Goal: Find contact information: Find contact information

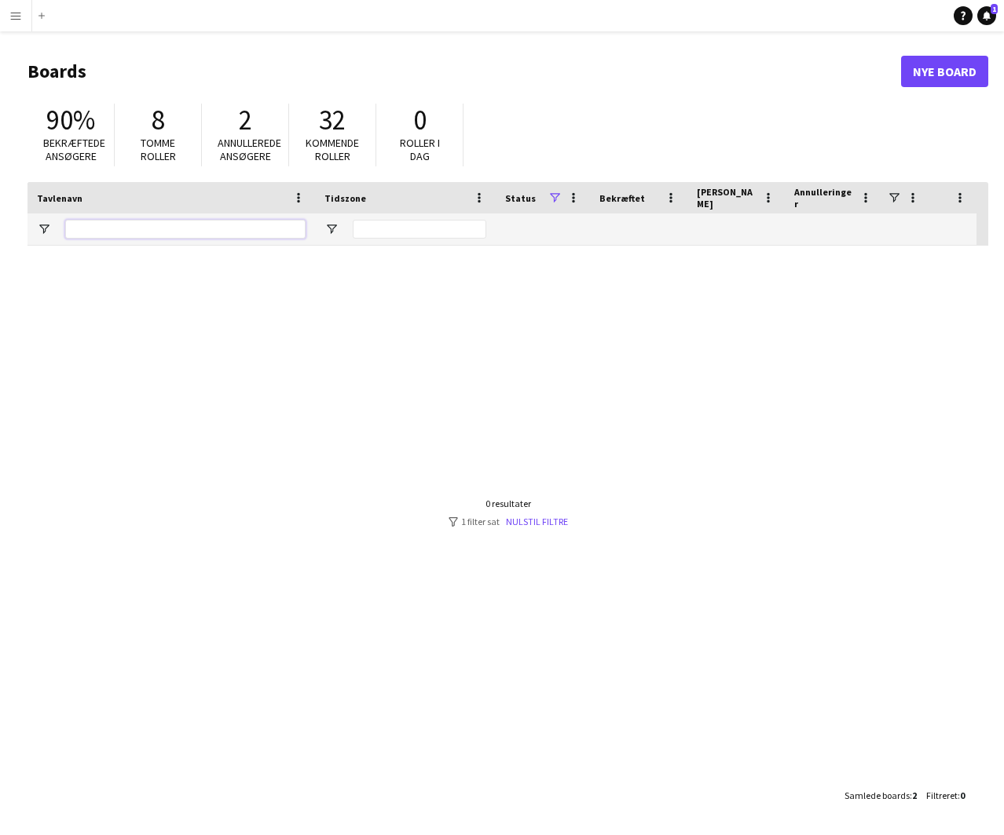
click at [121, 225] on input "Tavlenavn Filter Input" at bounding box center [185, 229] width 240 height 19
click at [27, 19] on button "Menu" at bounding box center [15, 15] width 31 height 31
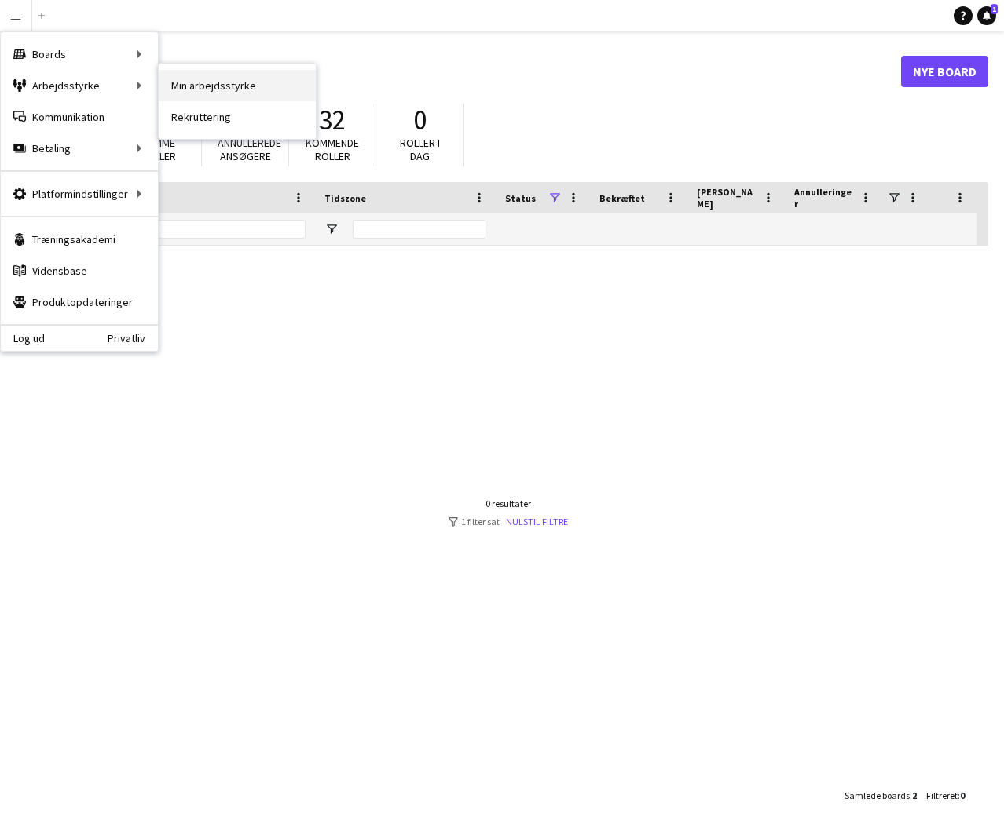
click at [218, 80] on link "Min arbejdsstyrke" at bounding box center [237, 85] width 157 height 31
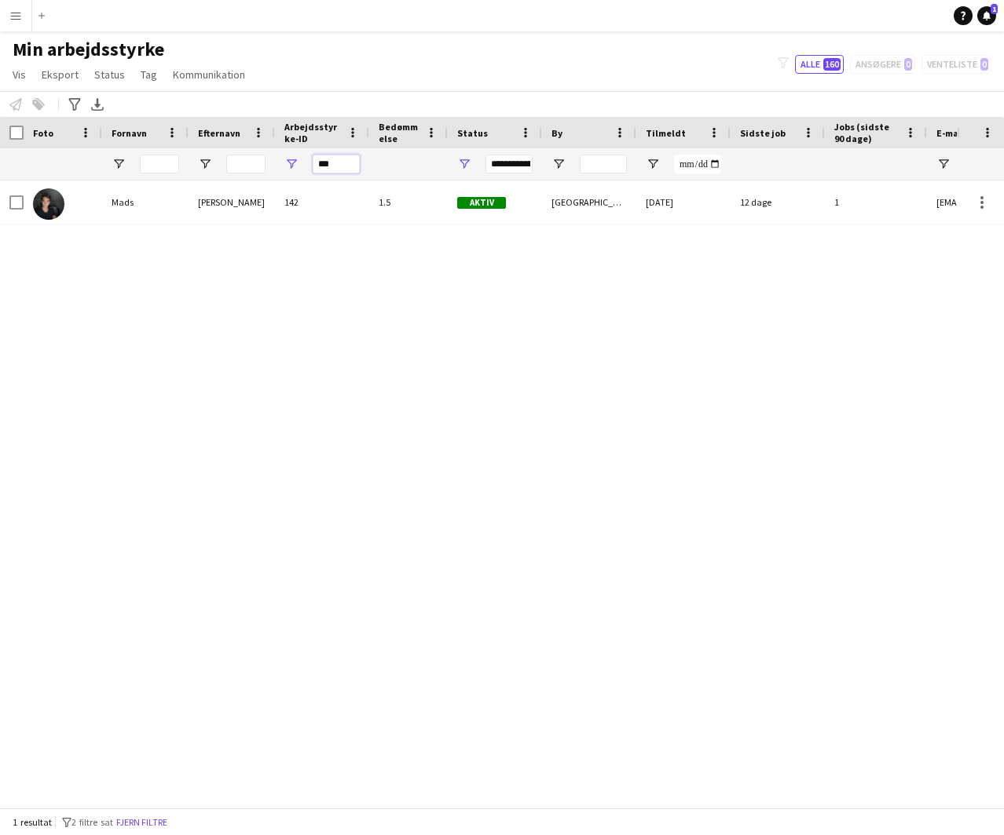
click at [335, 164] on input "***" at bounding box center [336, 164] width 47 height 19
drag, startPoint x: 337, startPoint y: 163, endPoint x: 294, endPoint y: 163, distance: 43.2
click at [294, 163] on div "***" at bounding box center [322, 163] width 94 height 31
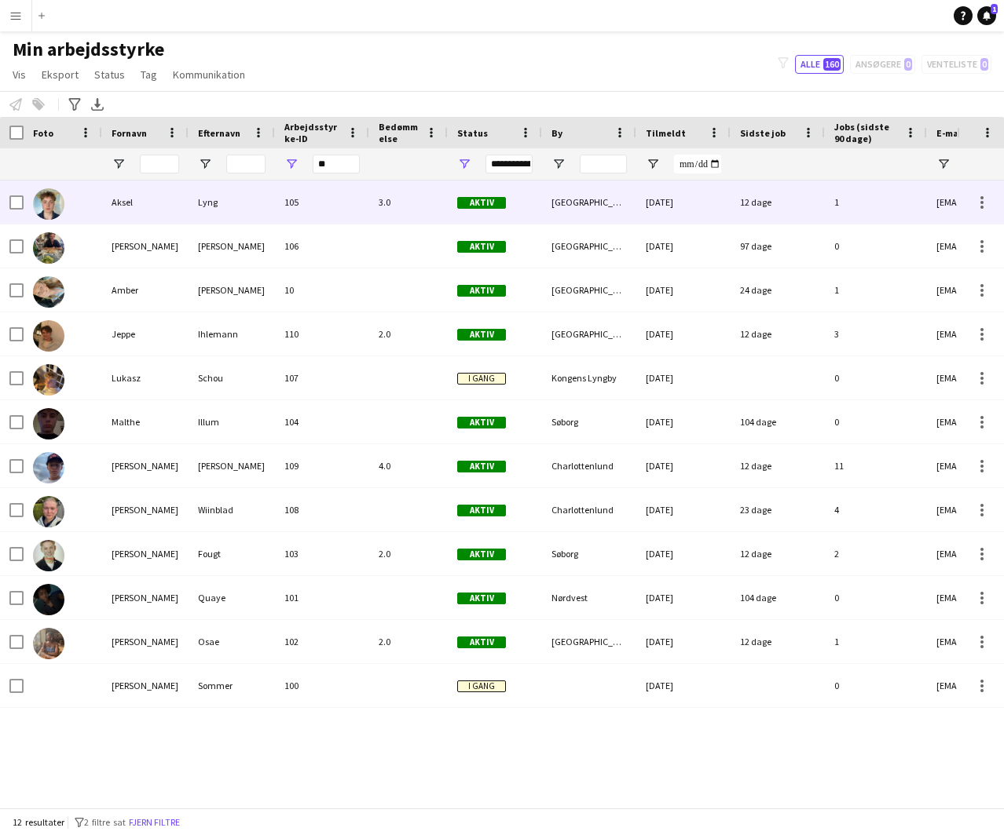
click at [170, 199] on div "Aksel" at bounding box center [145, 202] width 86 height 43
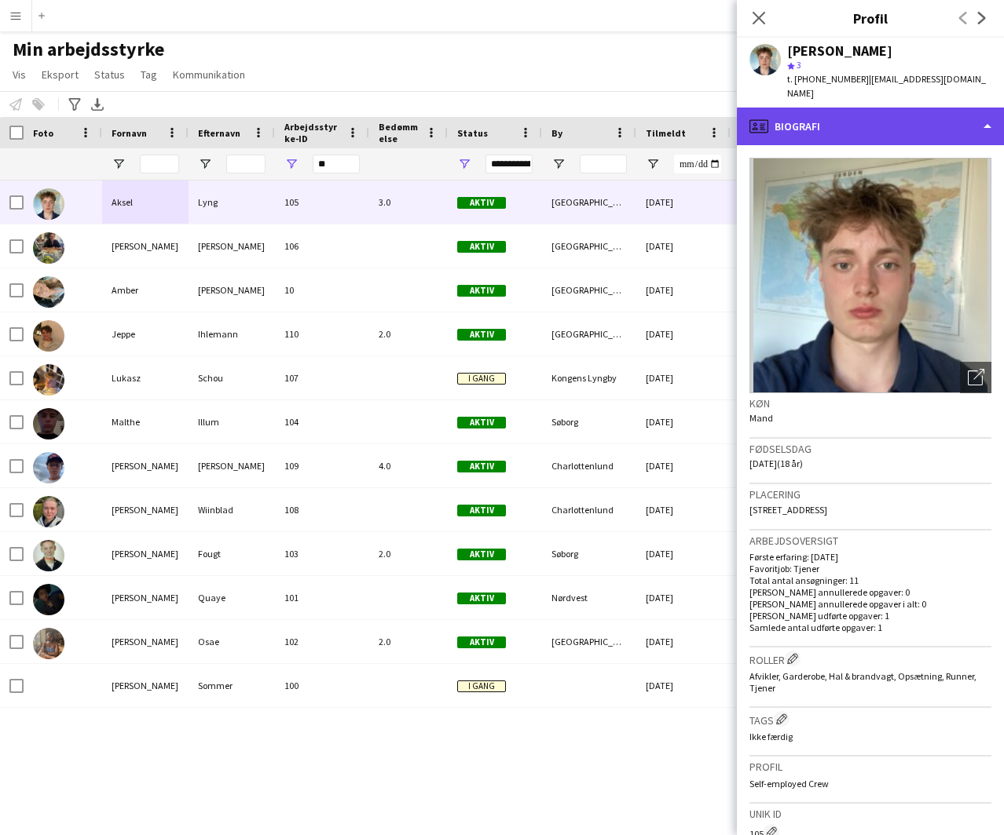
click at [817, 108] on div "profile Biografi" at bounding box center [870, 127] width 267 height 38
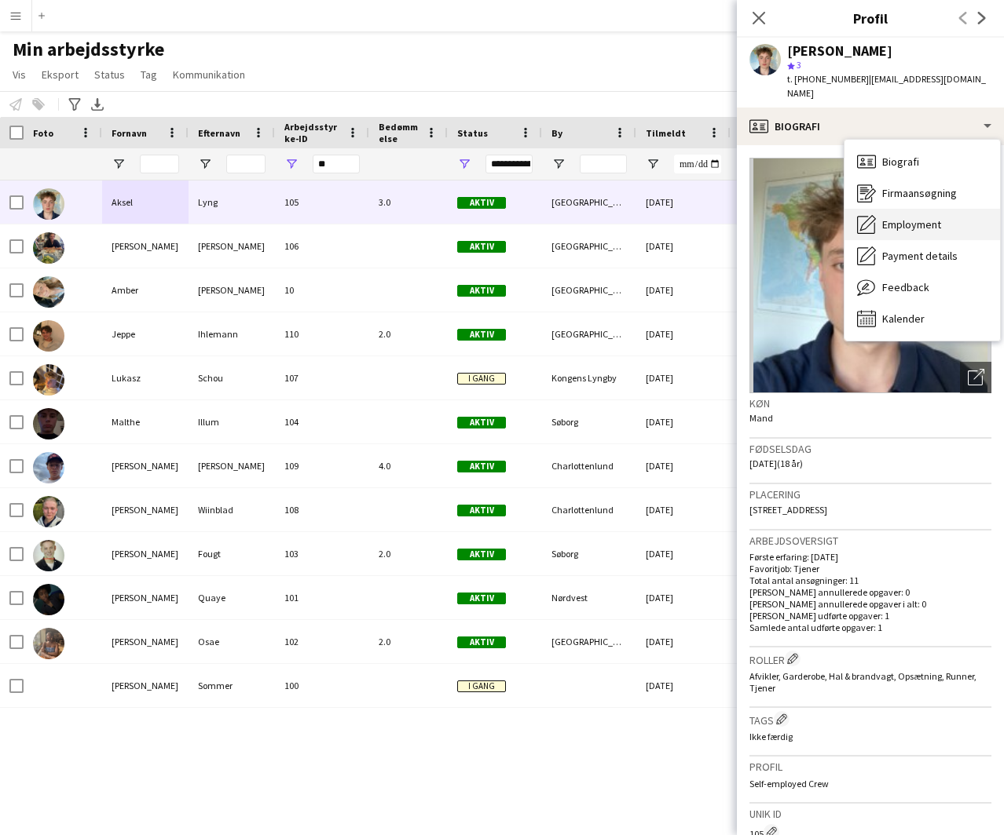
click at [898, 218] on span "Employment" at bounding box center [911, 225] width 59 height 14
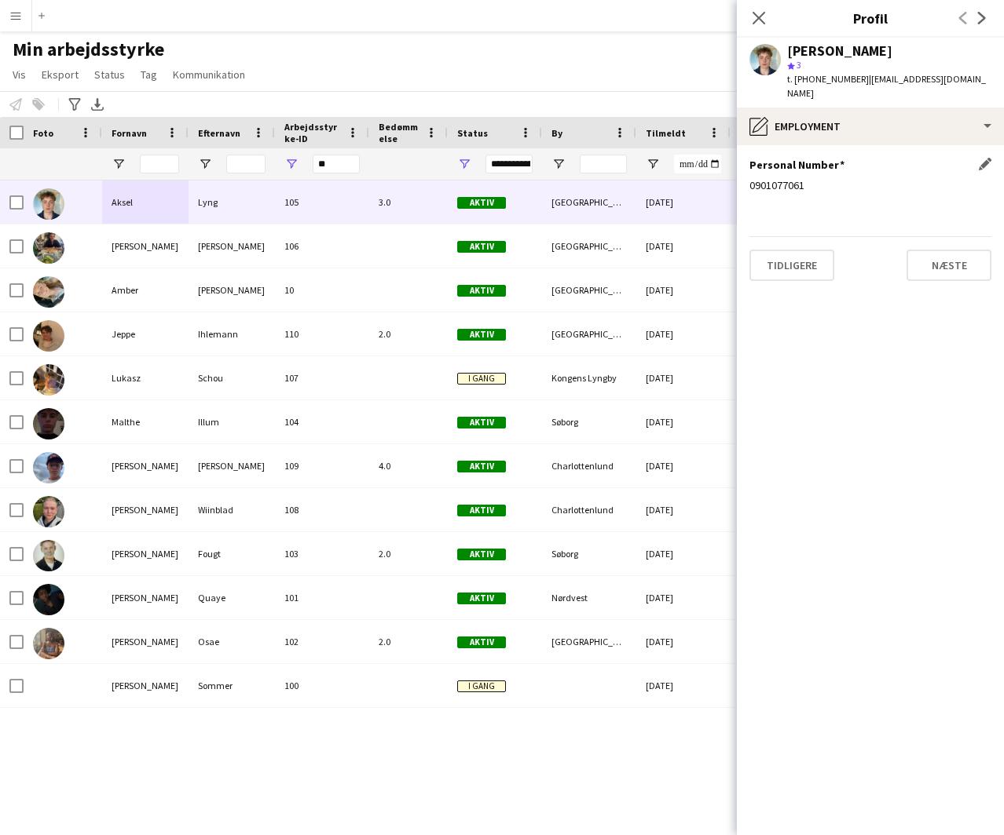
click at [771, 178] on div "0901077061" at bounding box center [870, 185] width 242 height 14
copy div "0901077061"
click at [815, 53] on div "[PERSON_NAME]" at bounding box center [839, 51] width 105 height 14
click at [812, 51] on div "[PERSON_NAME]" at bounding box center [839, 51] width 105 height 14
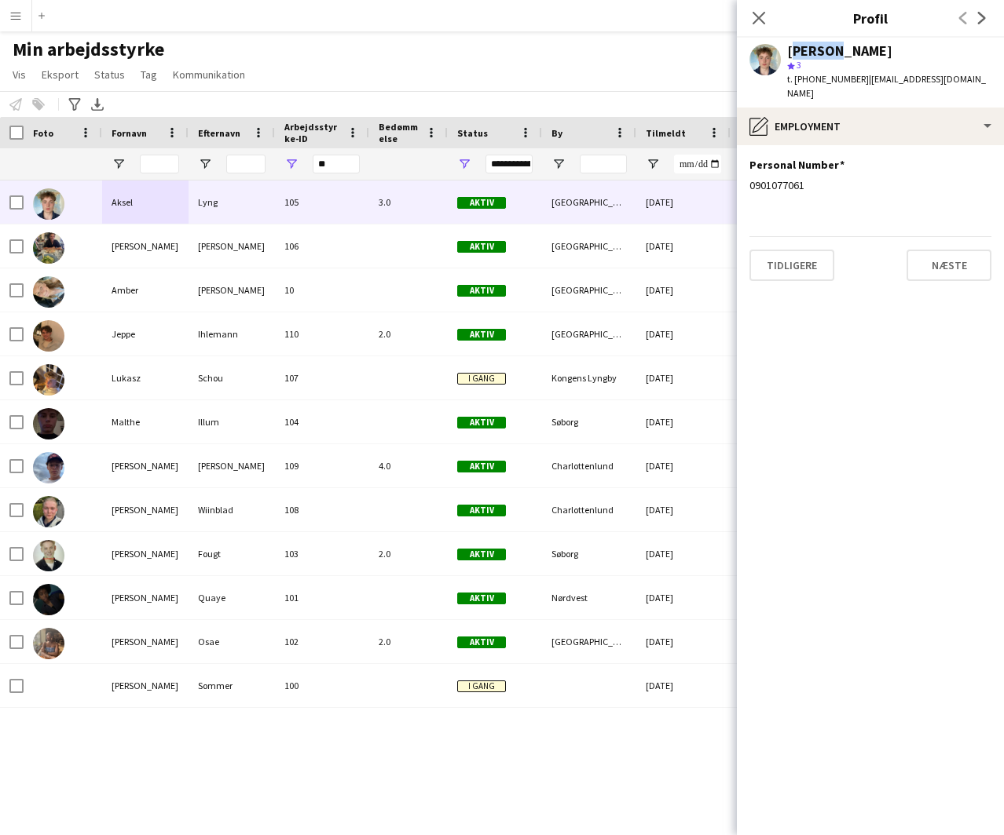
click at [812, 51] on div "[PERSON_NAME]" at bounding box center [839, 51] width 105 height 14
copy div "[PERSON_NAME]"
drag, startPoint x: 854, startPoint y: 79, endPoint x: 946, endPoint y: 78, distance: 91.9
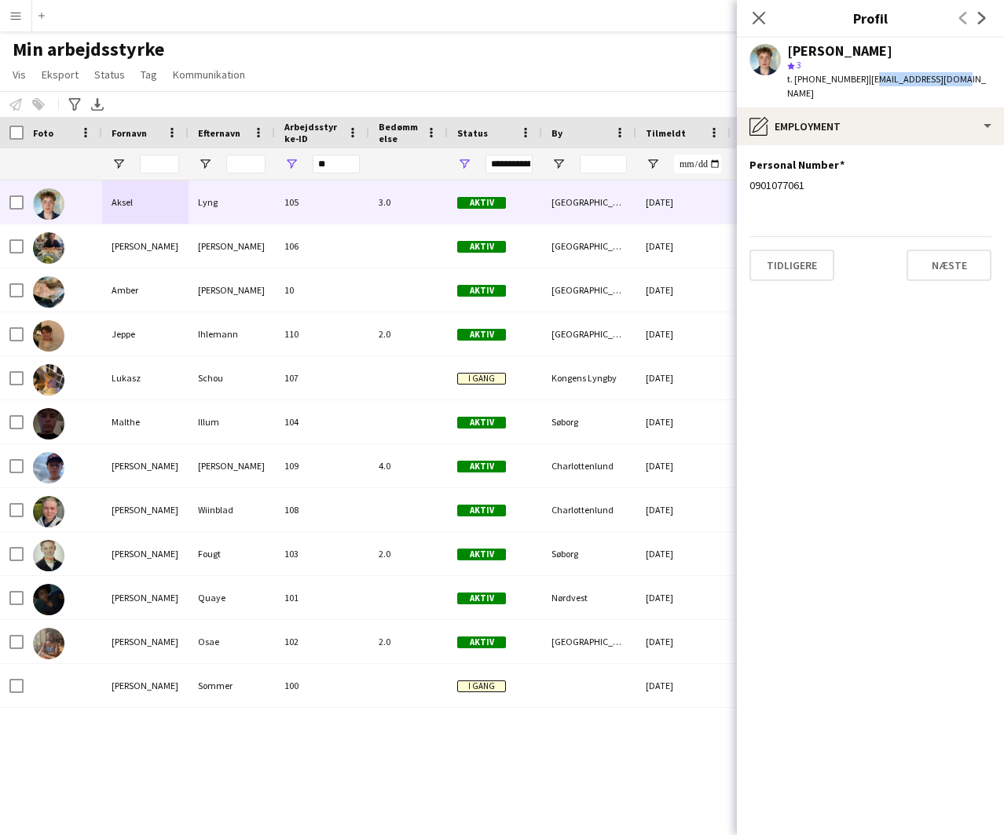
click at [946, 78] on div "[PERSON_NAME] star 3 t. [PHONE_NUMBER] | [EMAIL_ADDRESS][DOMAIN_NAME]" at bounding box center [870, 73] width 267 height 70
copy span "[EMAIL_ADDRESS][DOMAIN_NAME]"
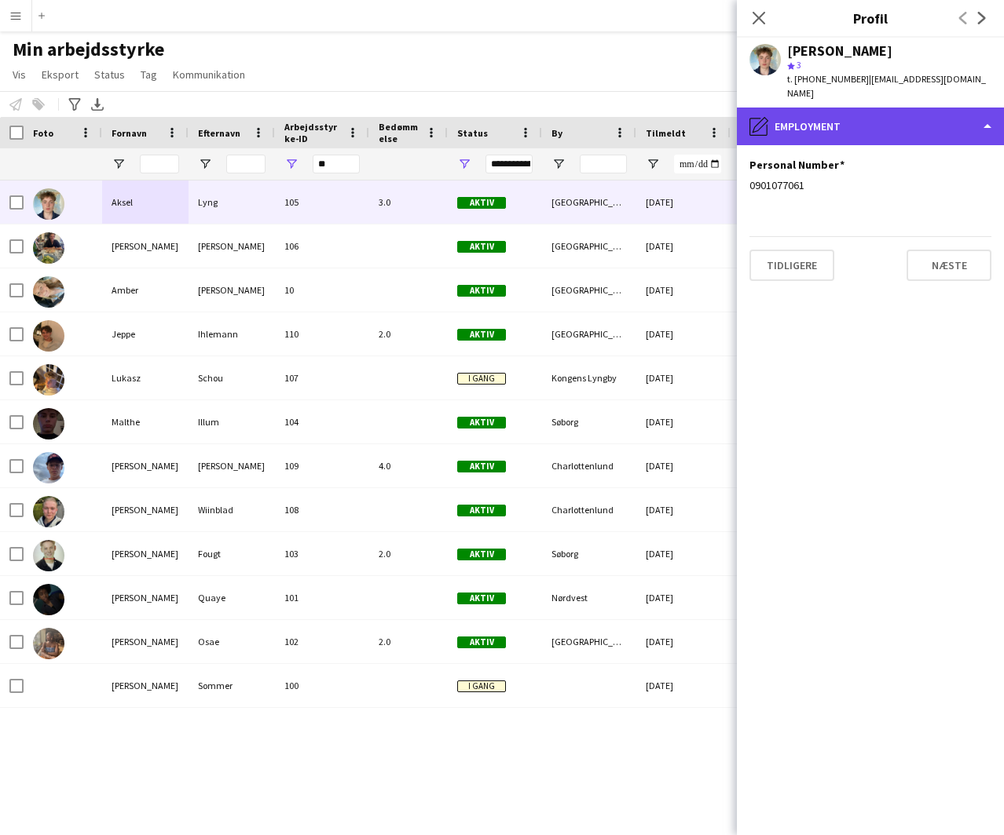
drag, startPoint x: 875, startPoint y: 95, endPoint x: 871, endPoint y: 103, distance: 8.8
click at [875, 108] on div "pencil4 Employment" at bounding box center [870, 127] width 267 height 38
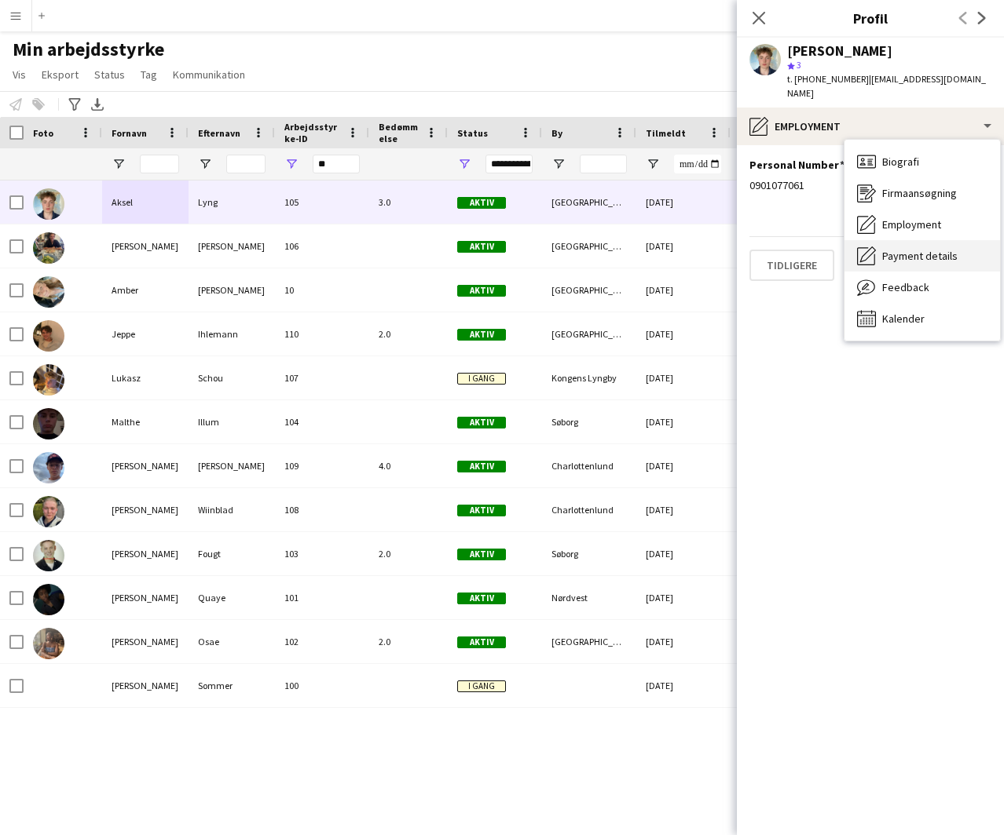
click at [888, 249] on span "Payment details" at bounding box center [919, 256] width 75 height 14
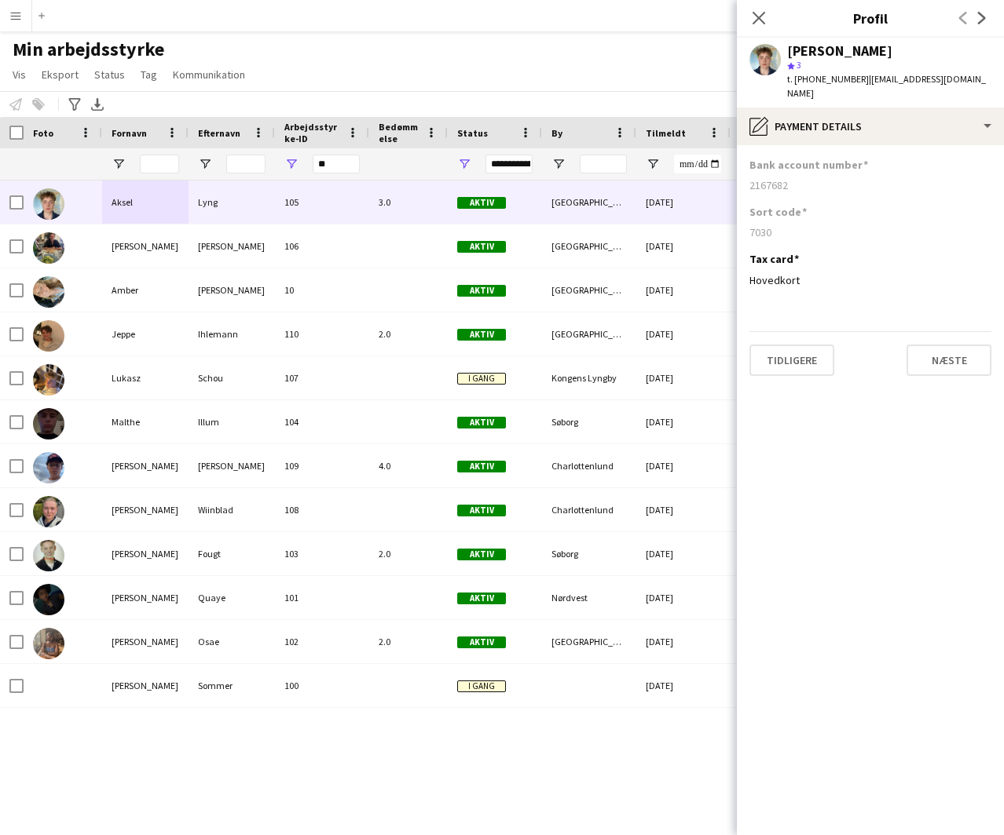
click at [764, 225] on div "7030" at bounding box center [870, 232] width 242 height 14
copy div "7030"
click at [770, 178] on div "2167682" at bounding box center [870, 185] width 242 height 14
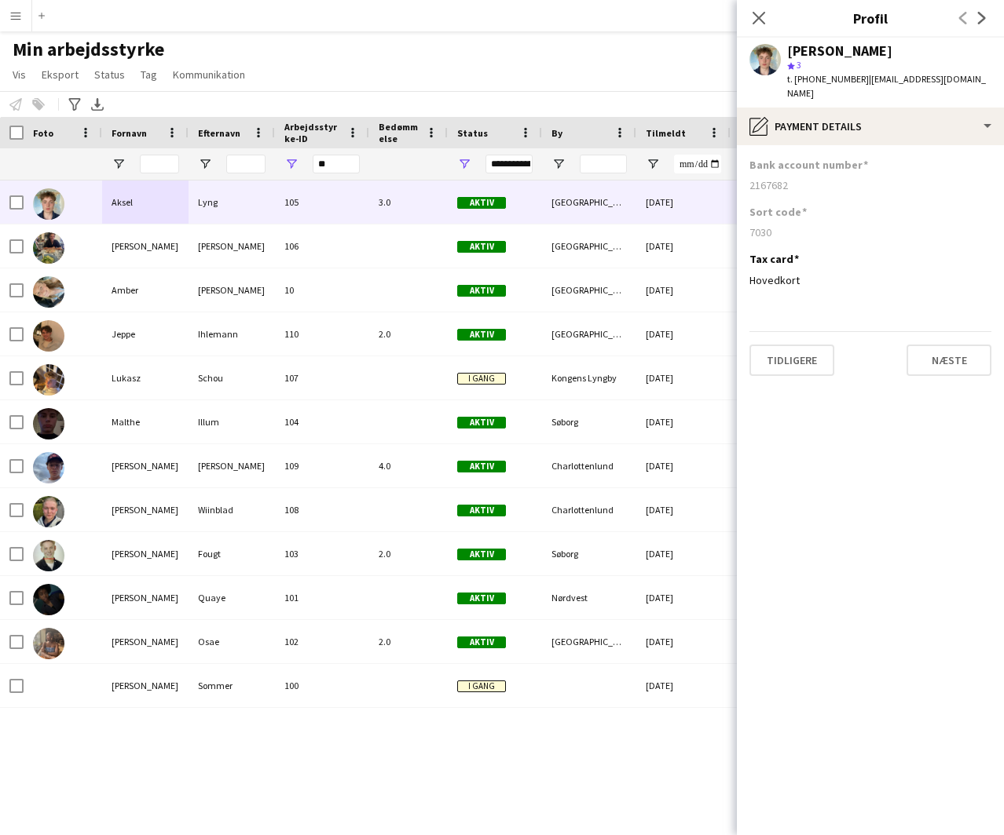
copy div "2167682"
drag, startPoint x: 325, startPoint y: 162, endPoint x: 313, endPoint y: 163, distance: 12.6
click at [313, 163] on input "**" at bounding box center [336, 164] width 47 height 19
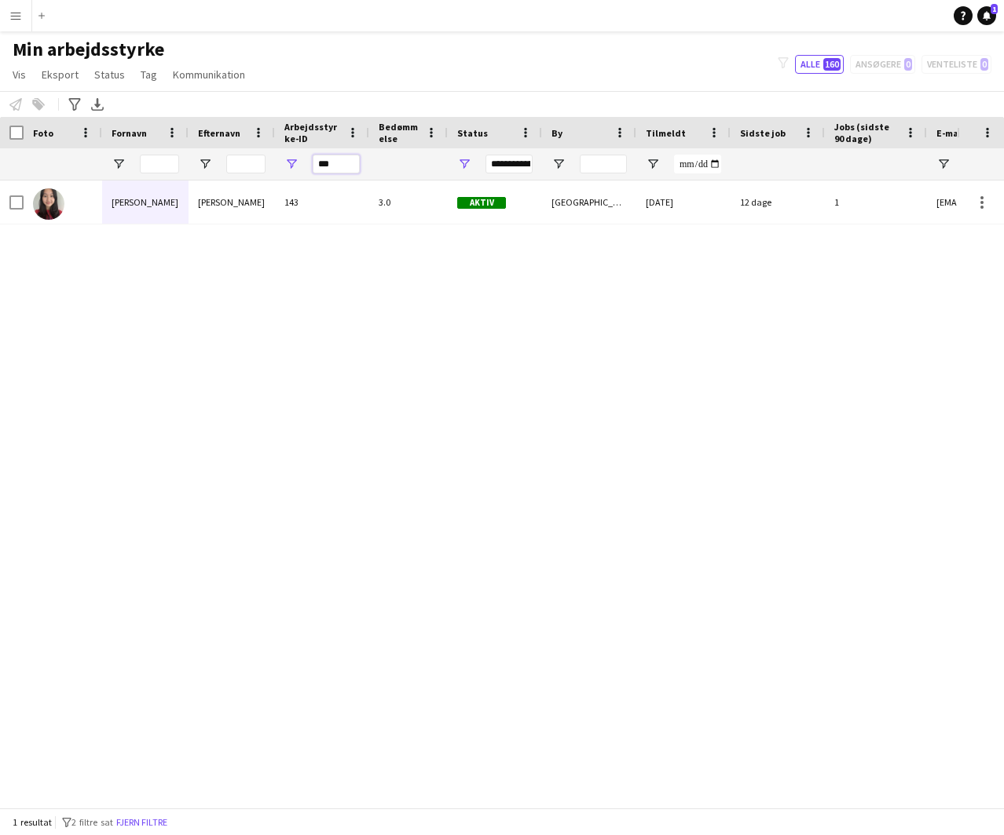
type input "***"
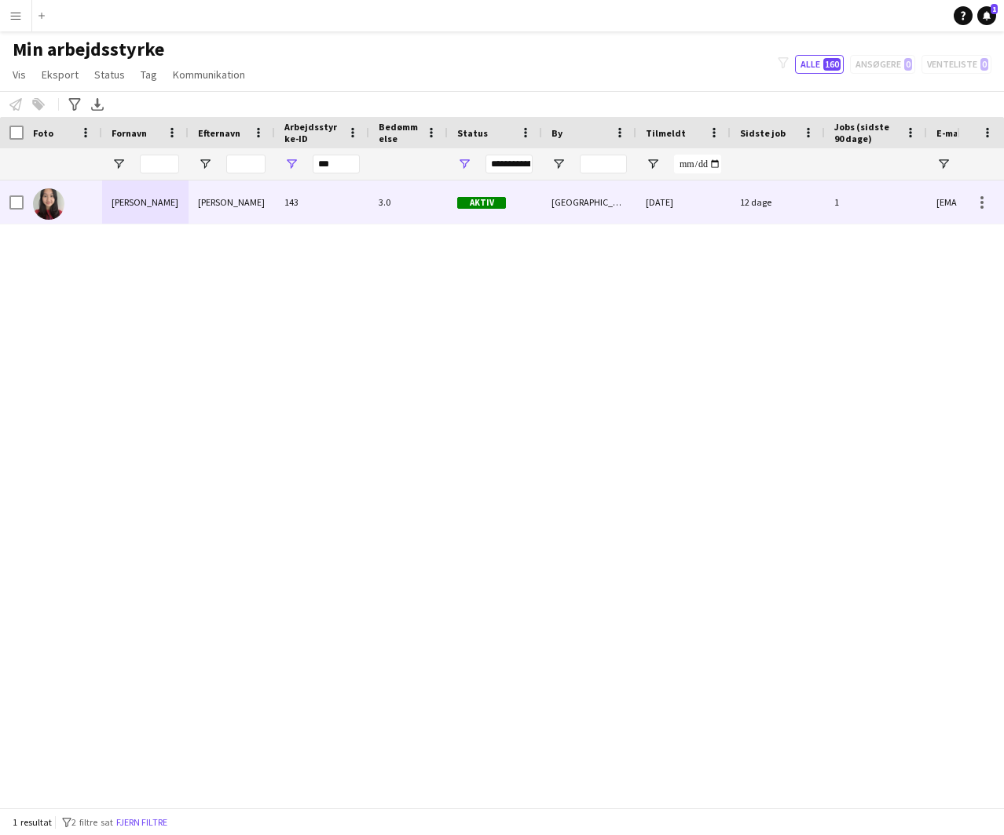
click at [203, 202] on div "[PERSON_NAME]" at bounding box center [231, 202] width 86 height 43
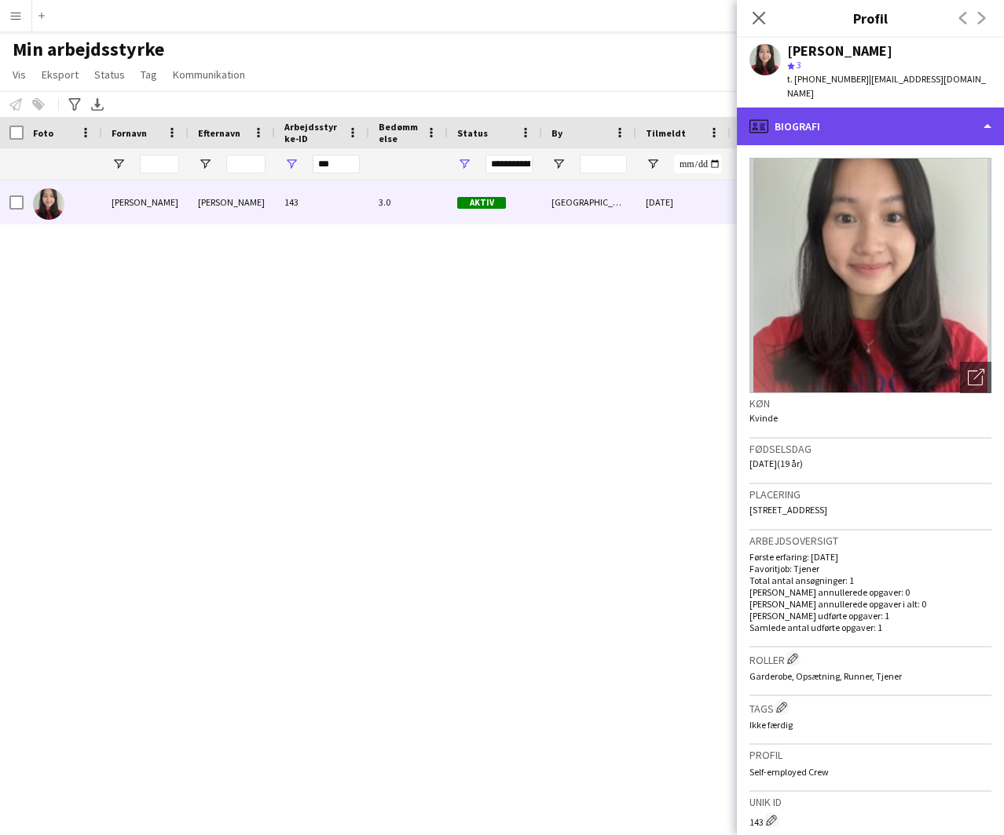
click at [792, 108] on div "profile Biografi" at bounding box center [870, 127] width 267 height 38
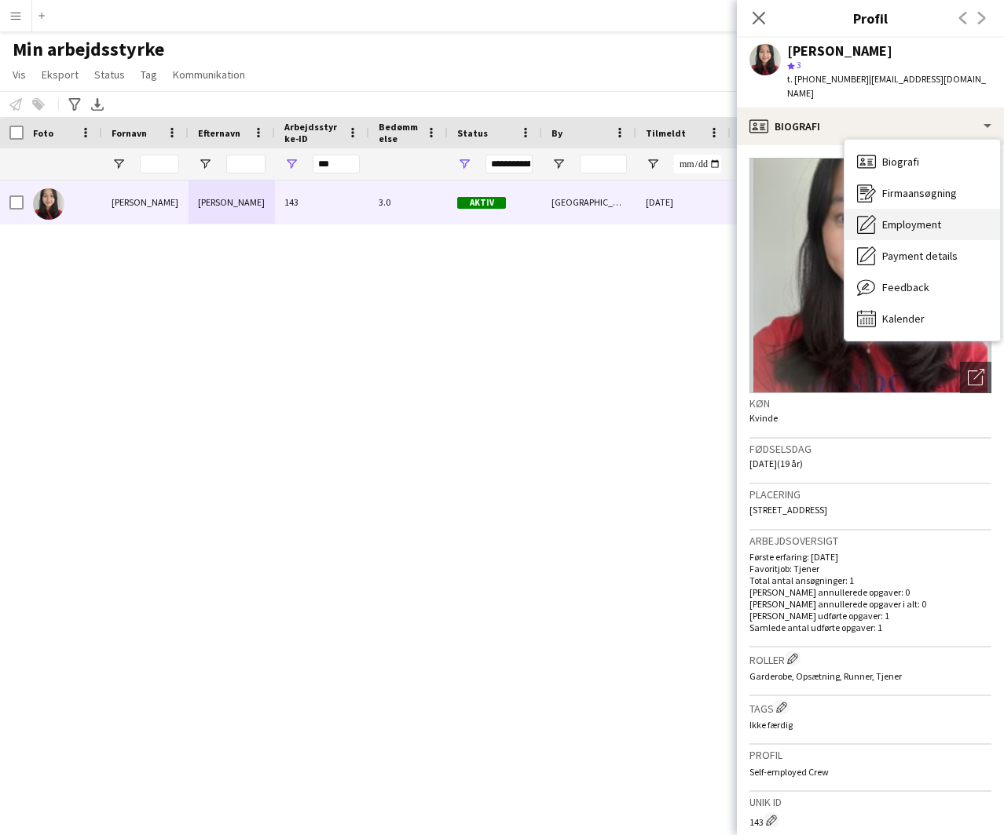
click at [901, 218] on span "Employment" at bounding box center [911, 225] width 59 height 14
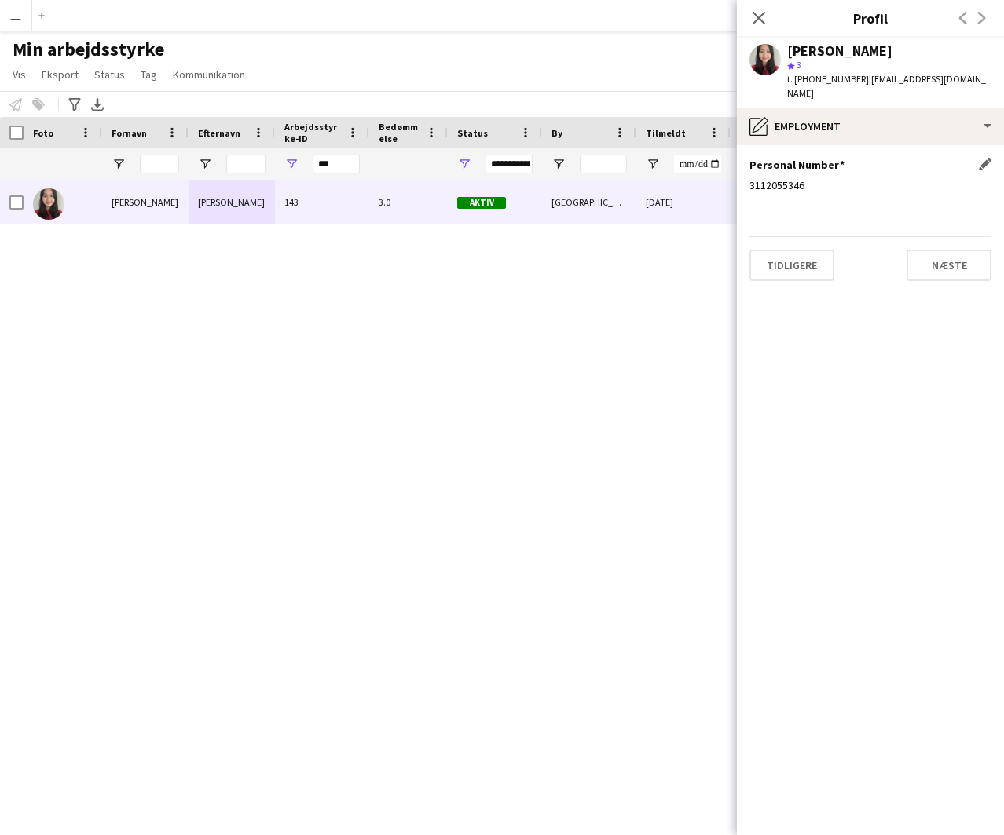
click at [778, 178] on div "3112055346" at bounding box center [870, 185] width 242 height 14
copy div "3112055346"
click at [840, 49] on div "[PERSON_NAME]" at bounding box center [839, 51] width 105 height 14
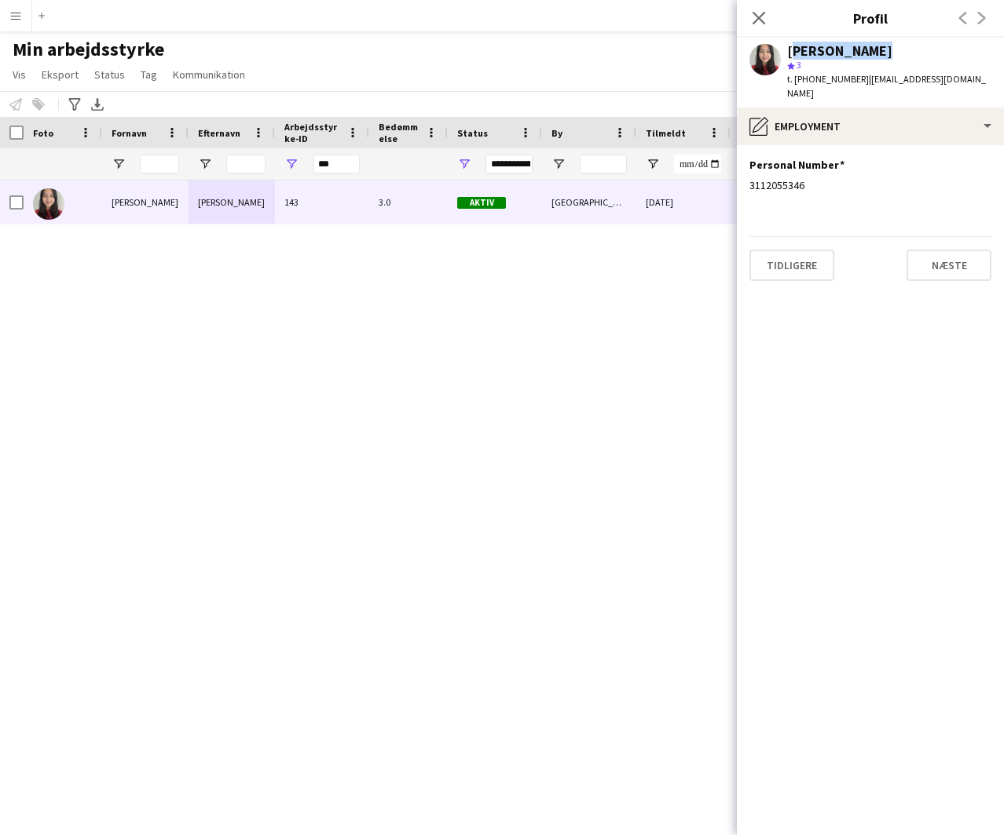
click at [840, 49] on div "[PERSON_NAME]" at bounding box center [839, 51] width 105 height 14
copy div "[PERSON_NAME]"
drag, startPoint x: 852, startPoint y: 78, endPoint x: 956, endPoint y: 77, distance: 103.7
click at [956, 77] on div "[PERSON_NAME] star 3 t. [PHONE_NUMBER] | [EMAIL_ADDRESS][DOMAIN_NAME]" at bounding box center [870, 73] width 267 height 70
copy span "[EMAIL_ADDRESS][DOMAIN_NAME]"
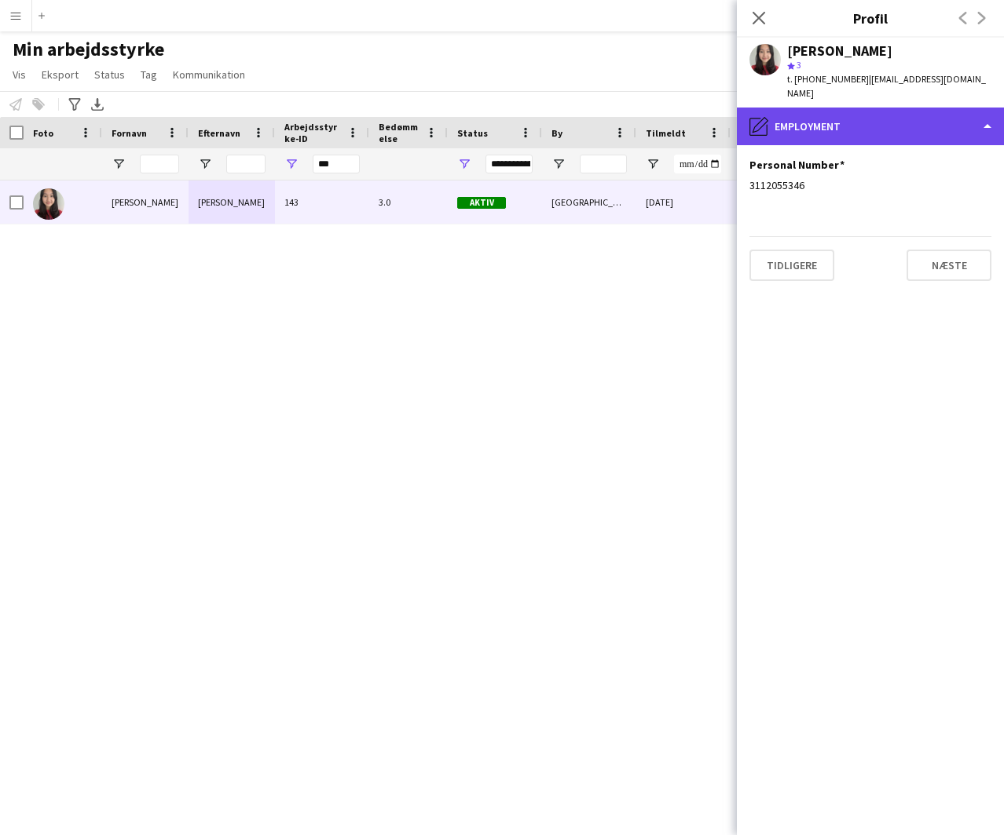
click at [891, 108] on div "pencil4 Employment" at bounding box center [870, 127] width 267 height 38
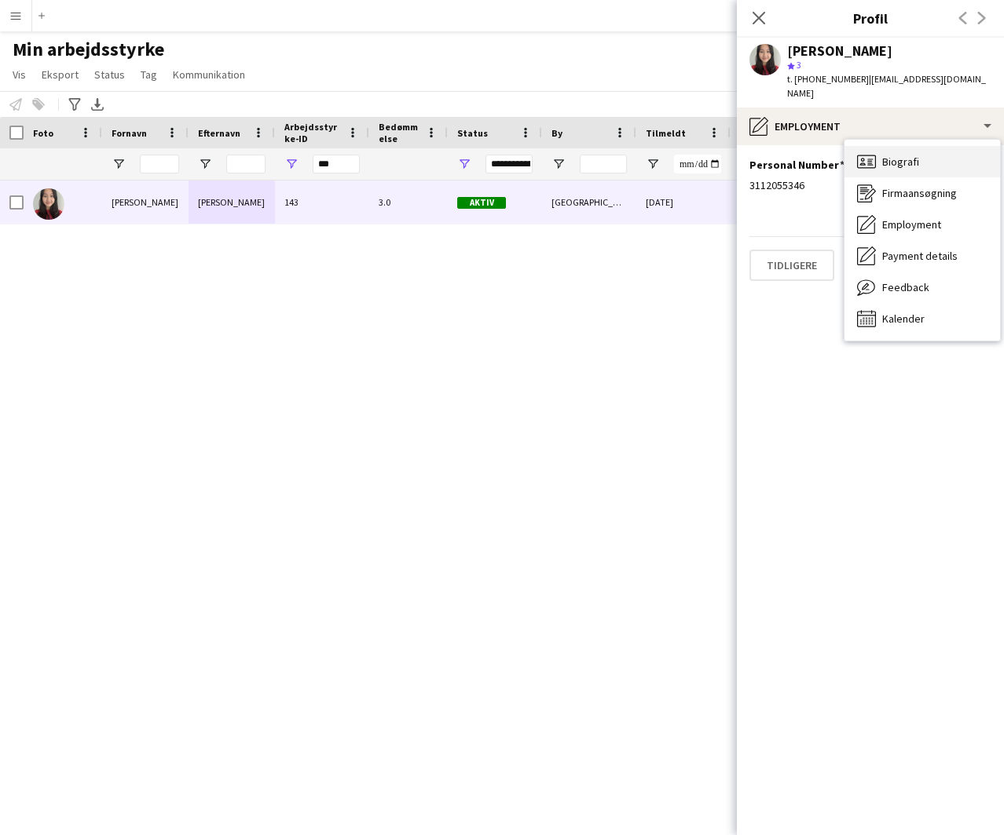
click at [909, 155] on span "Biografi" at bounding box center [900, 162] width 37 height 14
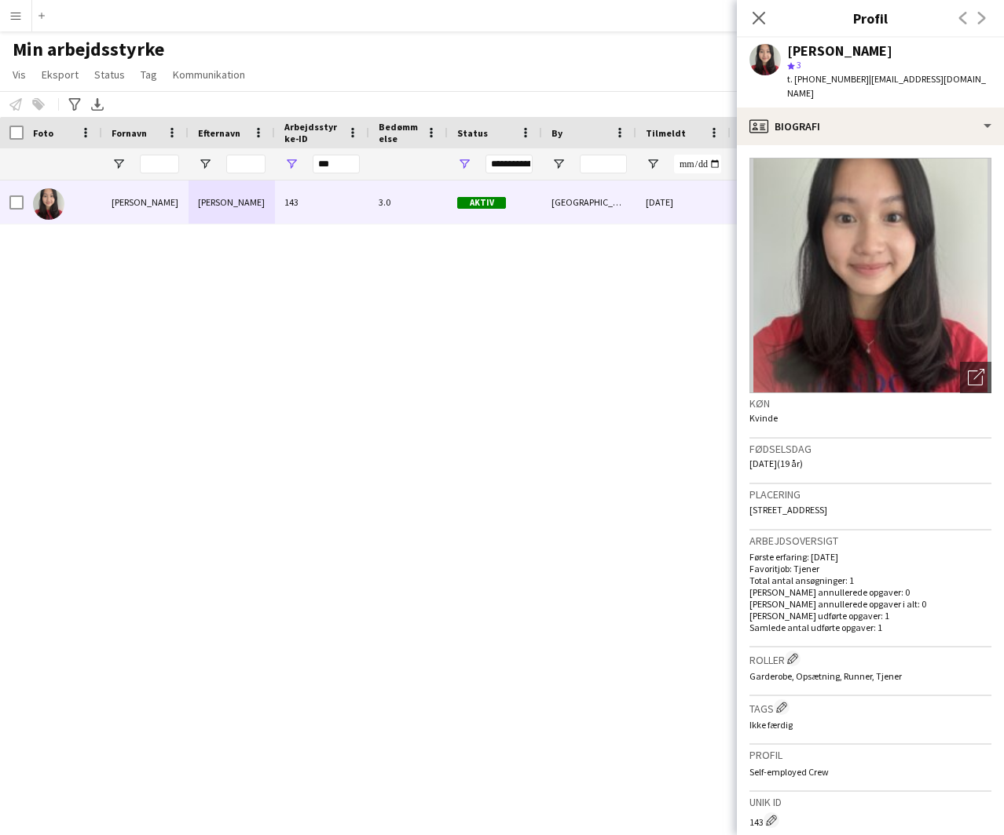
drag, startPoint x: 833, startPoint y: 494, endPoint x: 743, endPoint y: 500, distance: 90.5
click at [743, 500] on app-crew-profile-bio "Åbn foto pop-in [PERSON_NAME] Fødselsdag [DATE] (19 år) Placering 1 [PERSON_NAM…" at bounding box center [870, 490] width 267 height 690
copy span "1 Dea Trier Mørchs Vej"
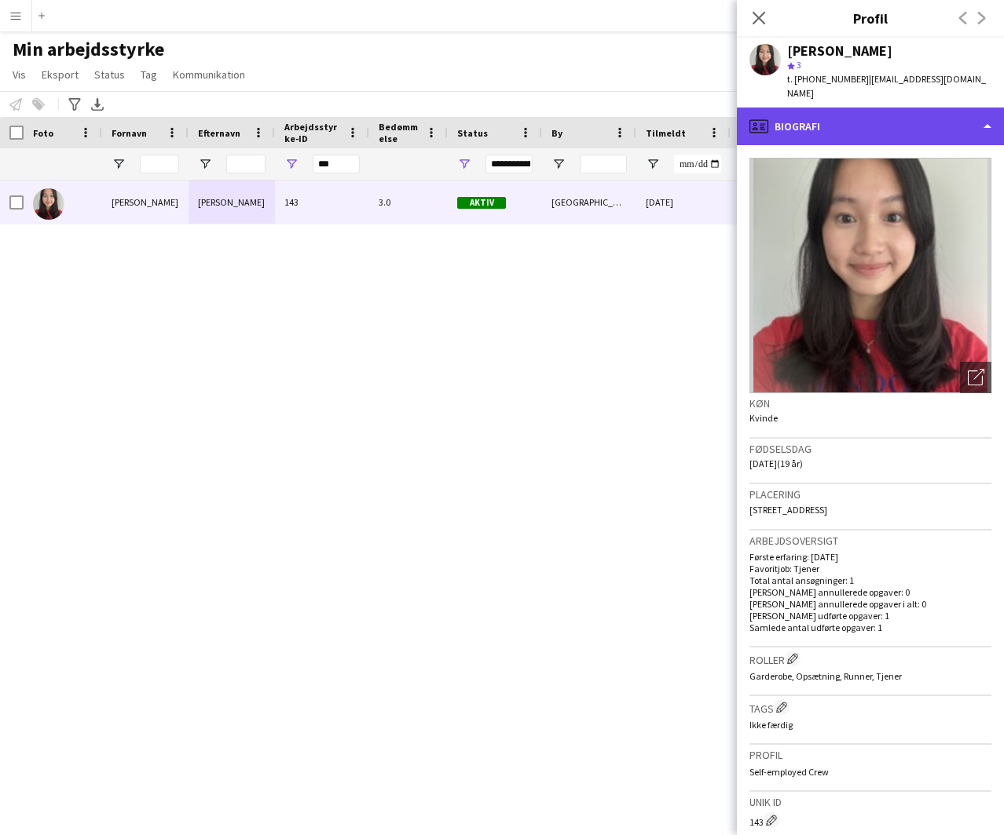
click at [820, 111] on div "profile Biografi" at bounding box center [870, 127] width 267 height 38
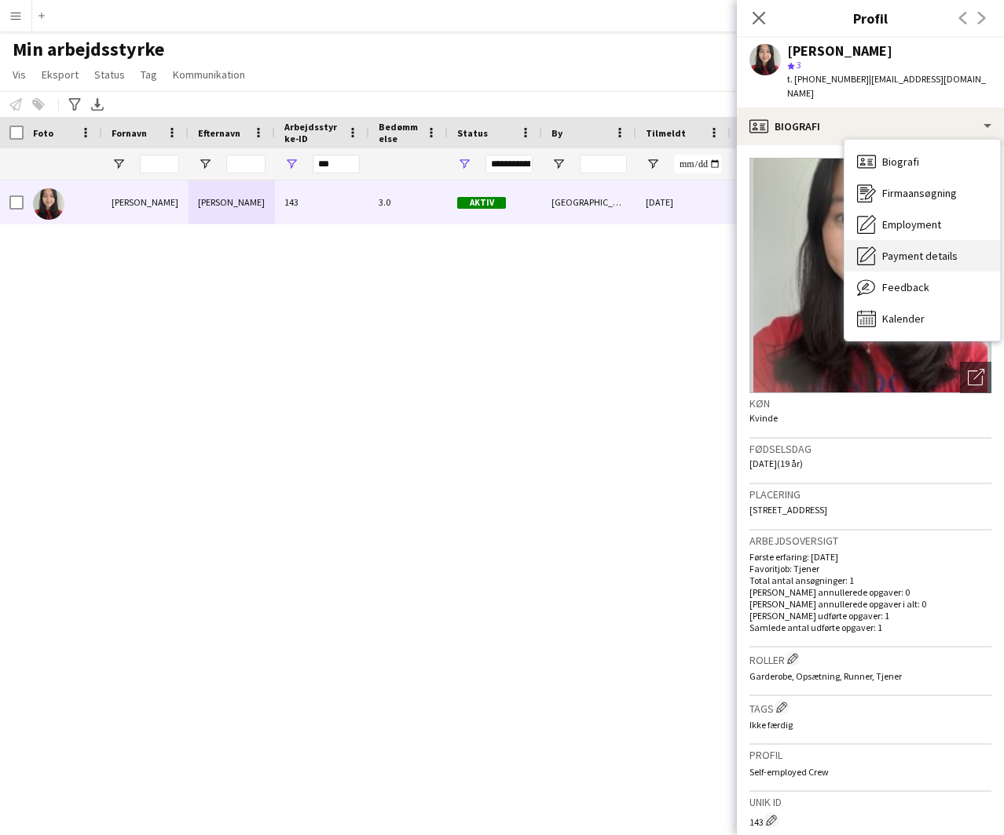
click at [903, 249] on span "Payment details" at bounding box center [919, 256] width 75 height 14
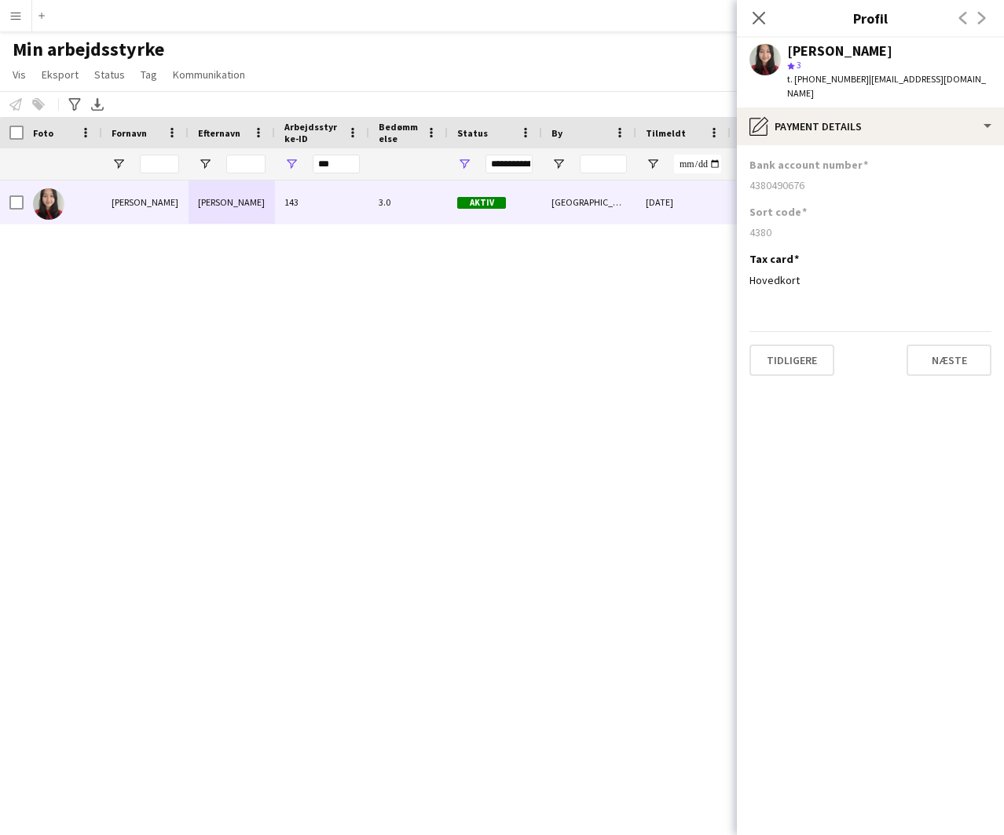
click at [762, 225] on div "4380" at bounding box center [870, 232] width 242 height 14
copy div "4380"
click at [767, 178] on div "4380490676" at bounding box center [870, 185] width 242 height 14
